Goal: Check status

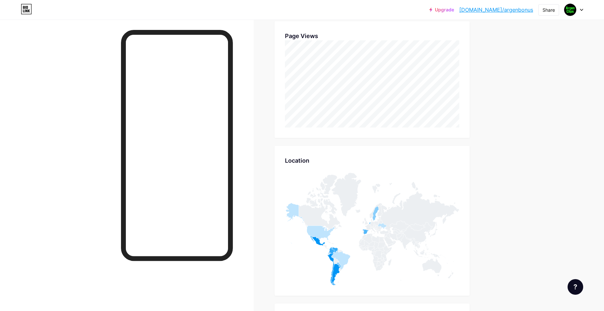
scroll to position [258, 0]
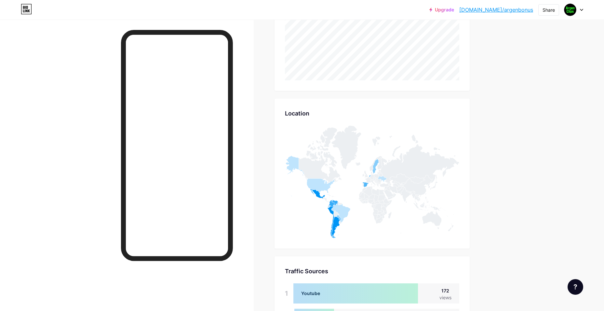
drag, startPoint x: 498, startPoint y: 210, endPoint x: 431, endPoint y: 216, distance: 67.3
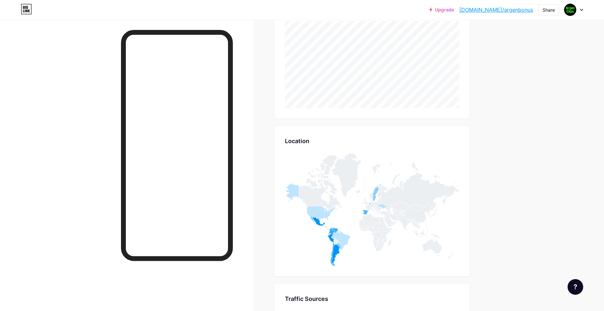
scroll to position [0, 0]
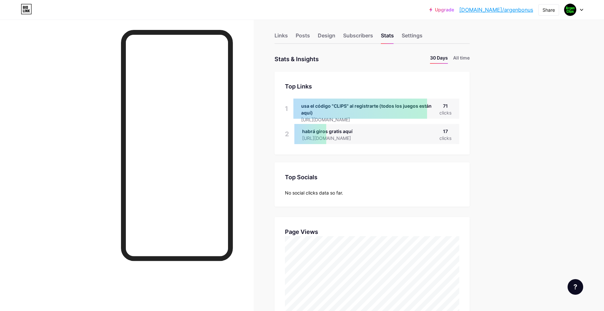
drag, startPoint x: 490, startPoint y: 198, endPoint x: 447, endPoint y: 82, distance: 123.2
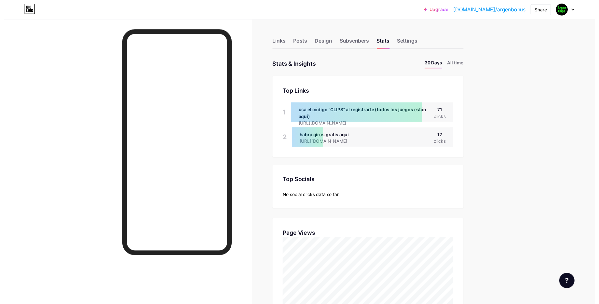
scroll to position [311, 604]
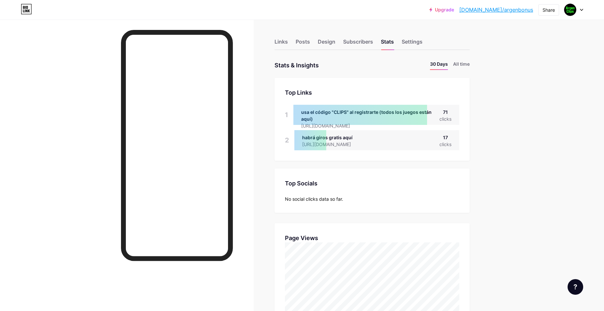
drag, startPoint x: 484, startPoint y: 258, endPoint x: 487, endPoint y: 230, distance: 28.5
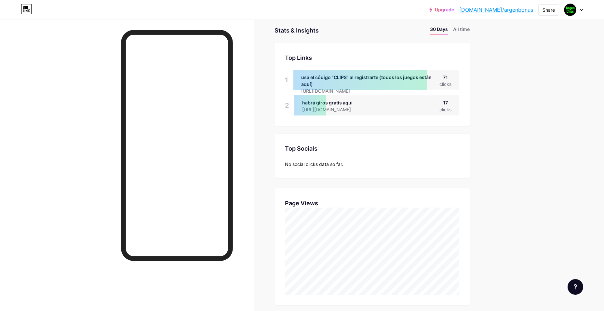
drag, startPoint x: 491, startPoint y: 242, endPoint x: 489, endPoint y: 255, distance: 13.5
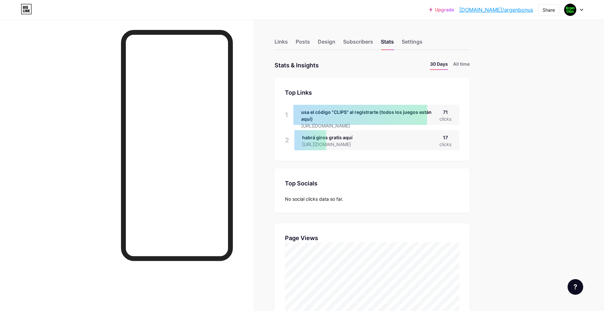
scroll to position [311, 604]
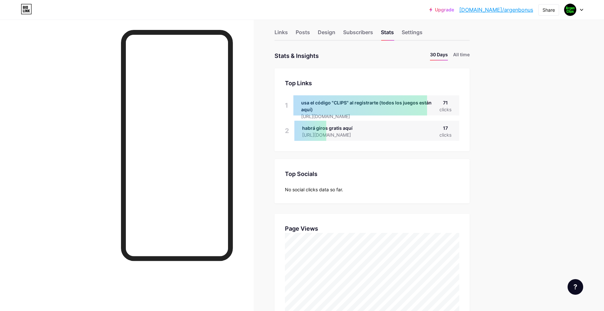
drag, startPoint x: 485, startPoint y: 244, endPoint x: 483, endPoint y: 273, distance: 29.4
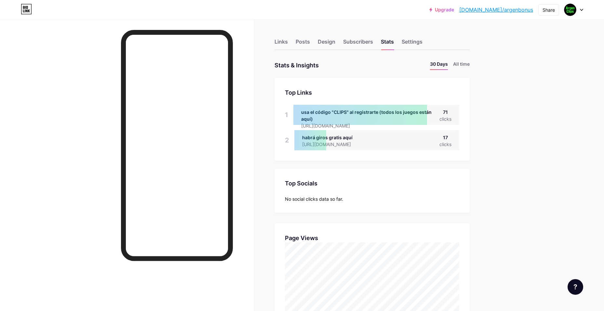
drag, startPoint x: 494, startPoint y: 220, endPoint x: 428, endPoint y: 232, distance: 67.3
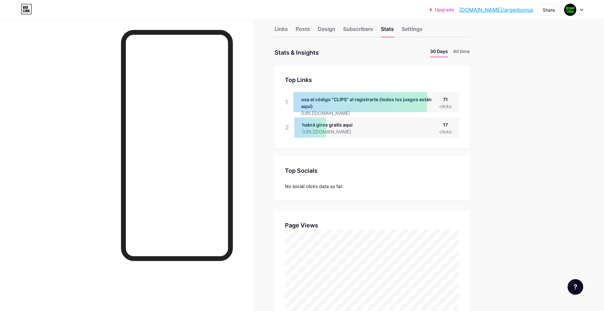
drag, startPoint x: 486, startPoint y: 266, endPoint x: 468, endPoint y: 173, distance: 94.1
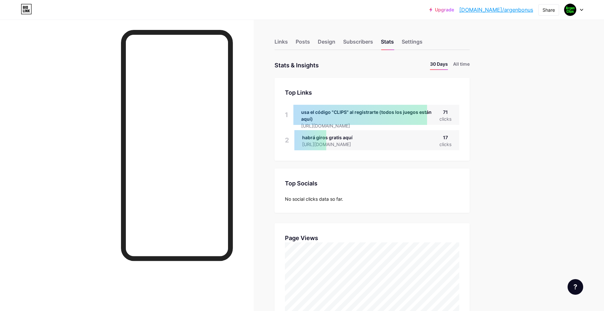
scroll to position [311, 604]
